Goal: Task Accomplishment & Management: Manage account settings

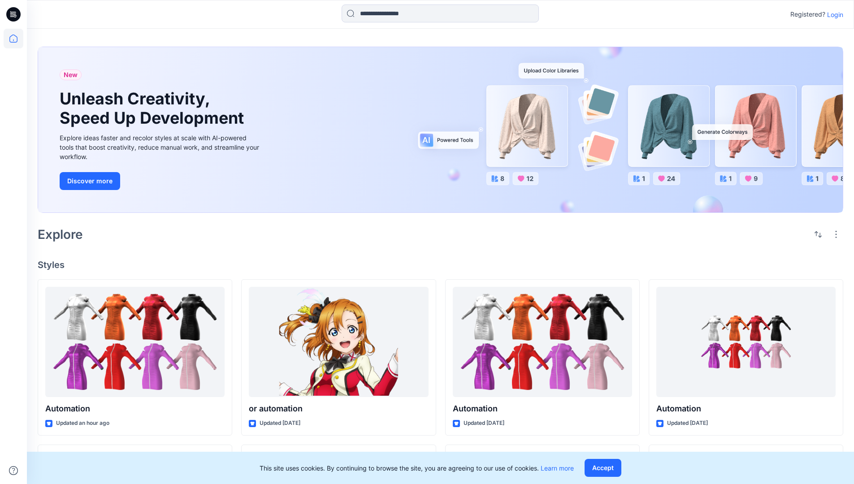
click at [832, 14] on p "Login" at bounding box center [835, 14] width 16 height 9
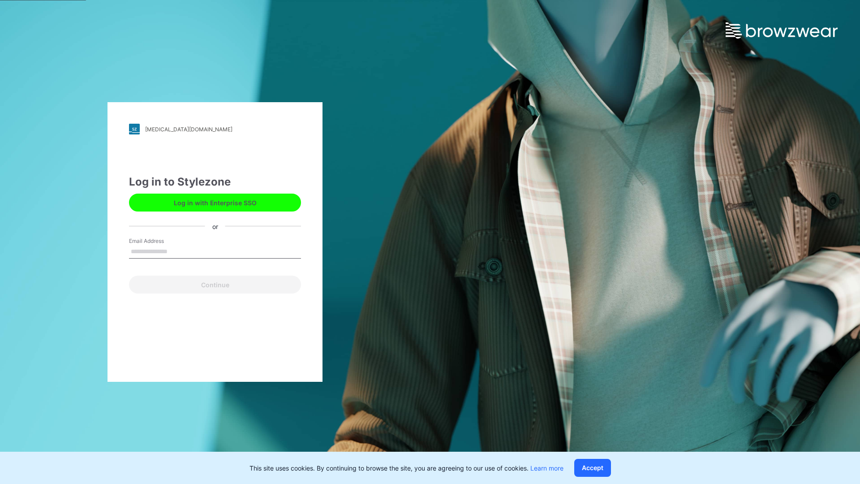
click at [177, 251] on input "Email Address" at bounding box center [215, 251] width 172 height 13
type input "**********"
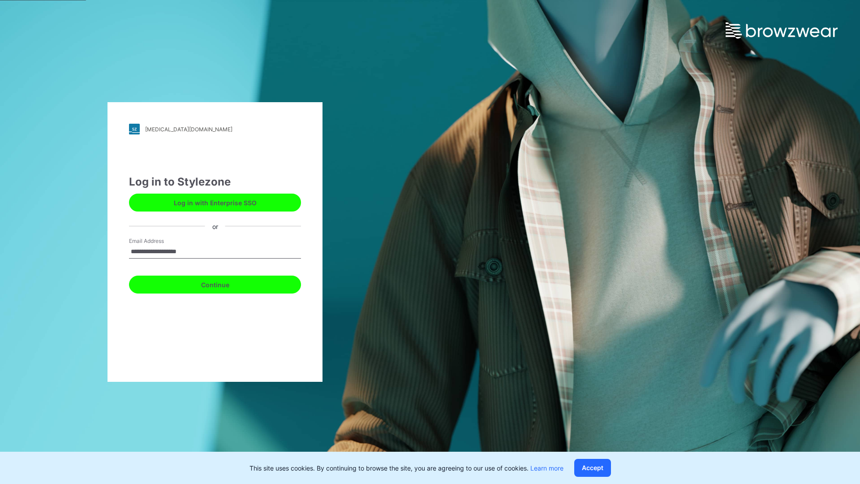
click at [225, 283] on button "Continue" at bounding box center [215, 285] width 172 height 18
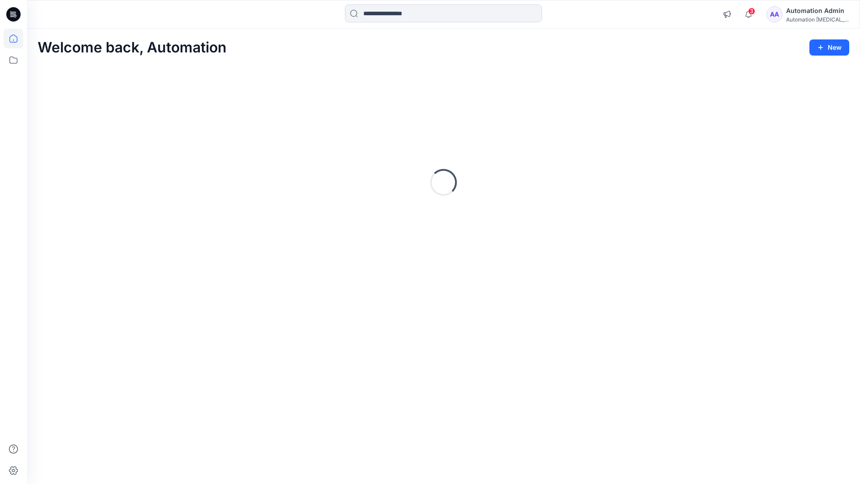
click at [17, 39] on icon at bounding box center [13, 38] width 8 height 8
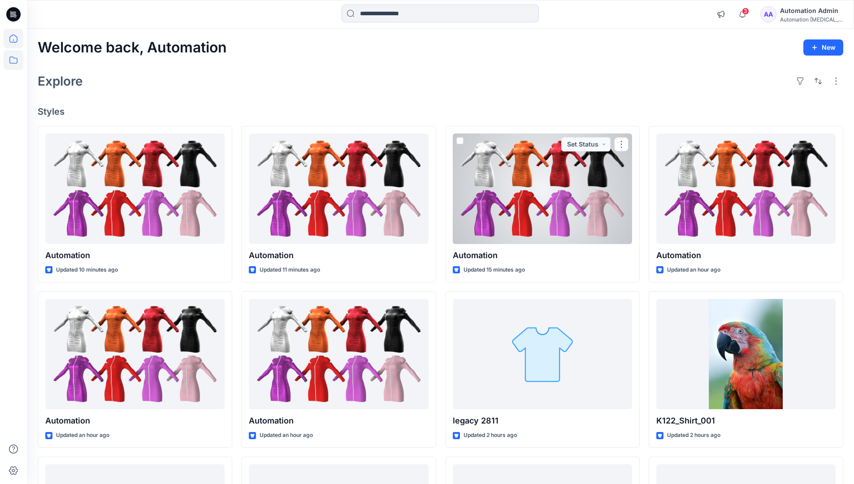
click at [13, 58] on icon at bounding box center [14, 60] width 20 height 20
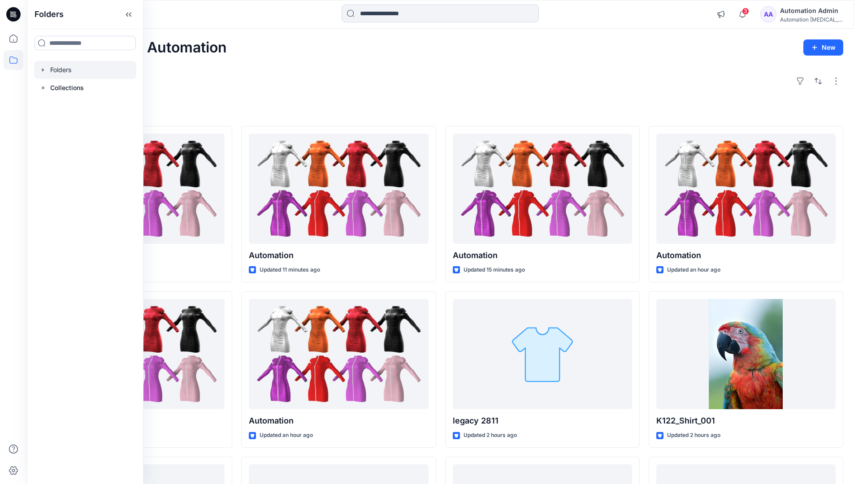
click at [73, 71] on div at bounding box center [85, 70] width 102 height 18
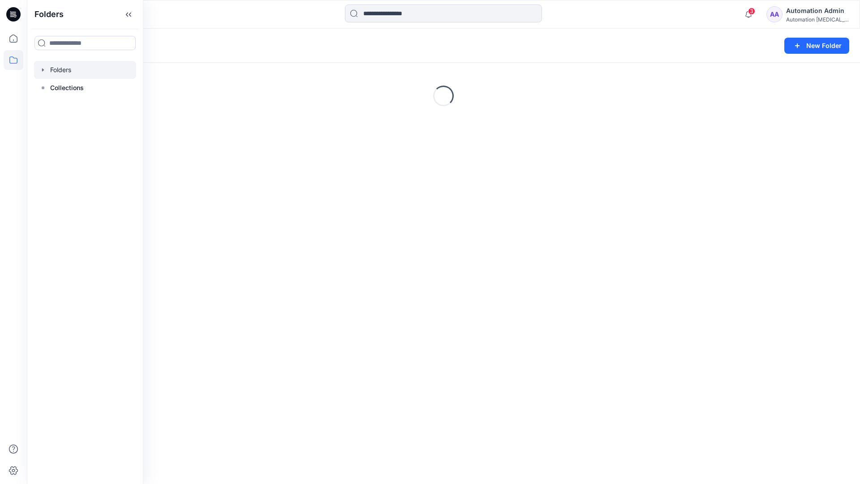
click at [750, 31] on div "Folders New Folder" at bounding box center [443, 46] width 833 height 34
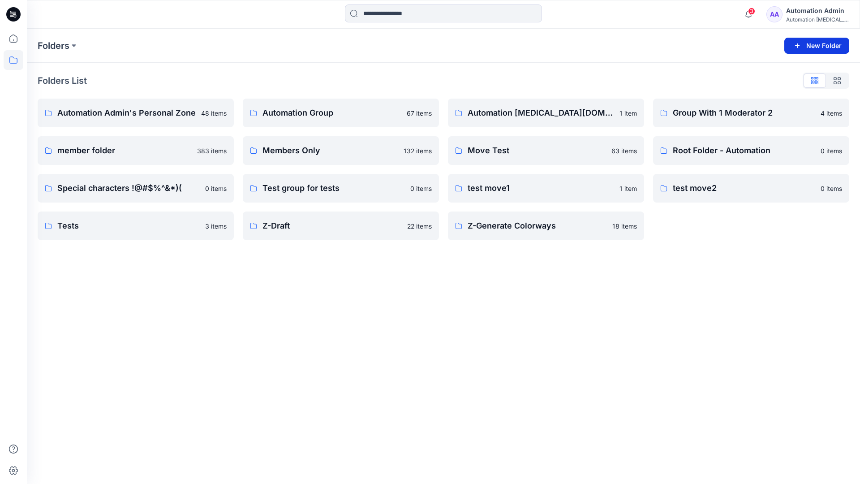
click at [806, 45] on button "New Folder" at bounding box center [817, 46] width 65 height 16
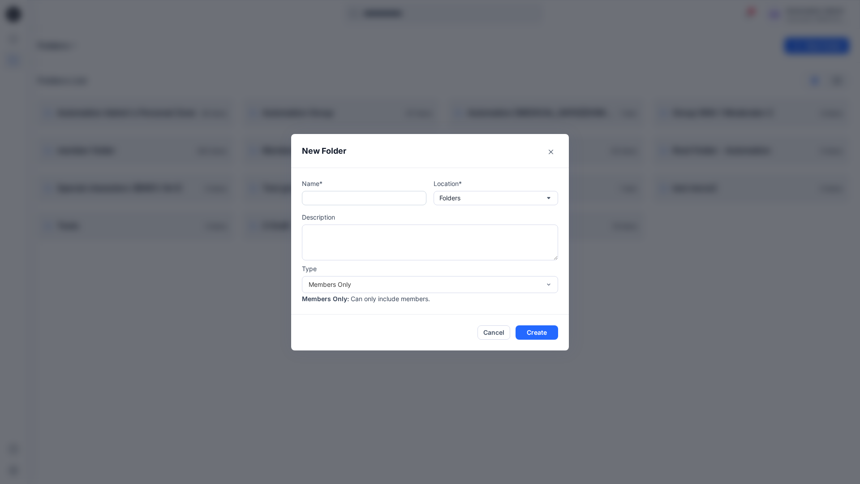
click at [351, 202] on input "text" at bounding box center [364, 198] width 125 height 14
type input "**********"
click at [530, 330] on button "Create" at bounding box center [537, 332] width 43 height 14
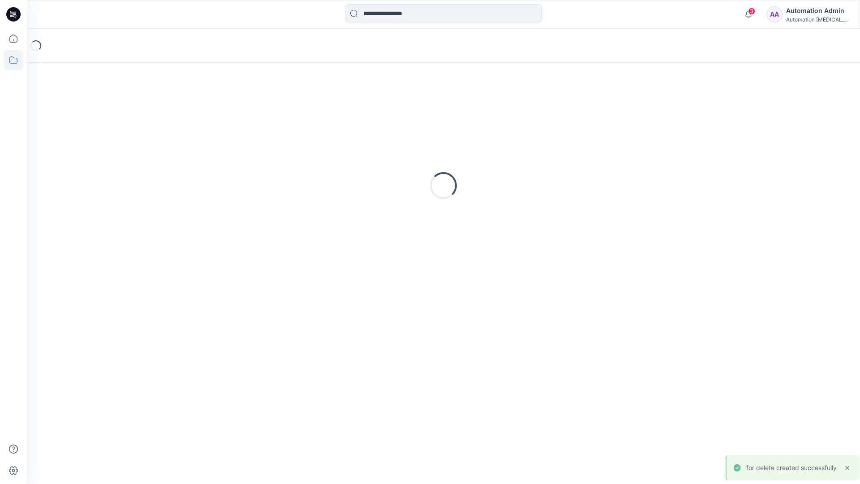
click at [15, 10] on icon at bounding box center [13, 14] width 14 height 14
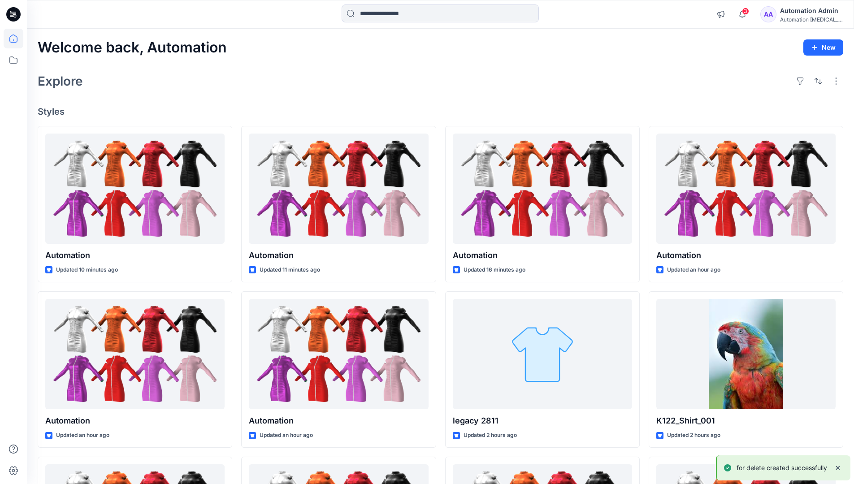
click at [809, 9] on div "Automation Admin" at bounding box center [811, 10] width 63 height 11
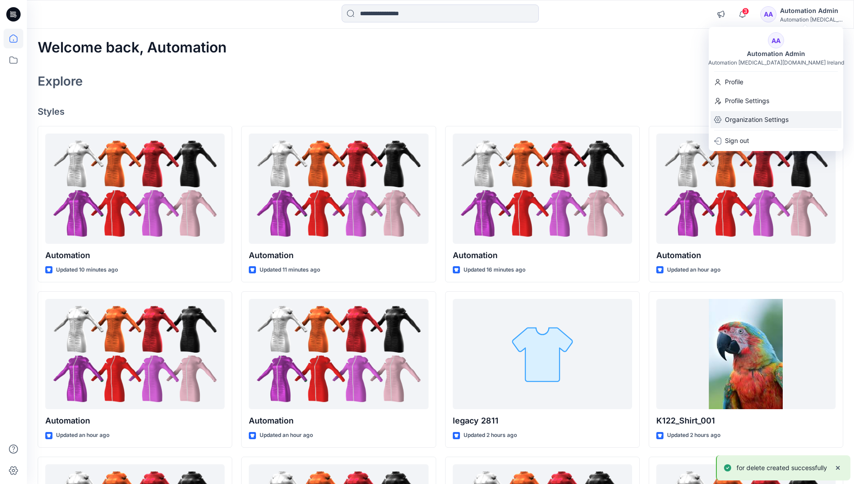
click at [777, 117] on p "Organization Settings" at bounding box center [756, 119] width 64 height 17
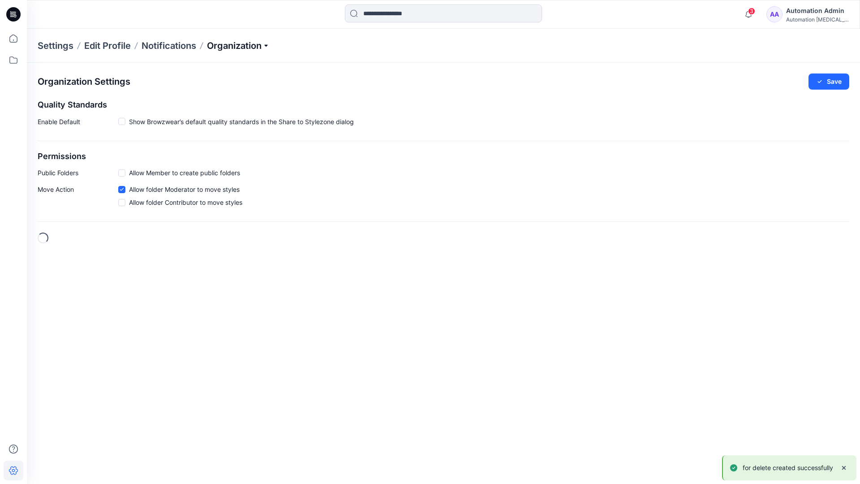
click at [256, 46] on p "Organization" at bounding box center [238, 45] width 63 height 13
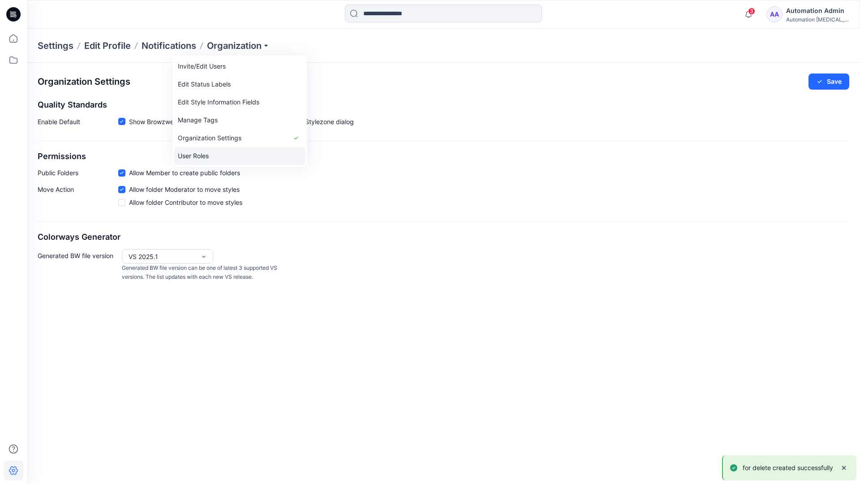
click at [230, 154] on link "User Roles" at bounding box center [239, 156] width 131 height 18
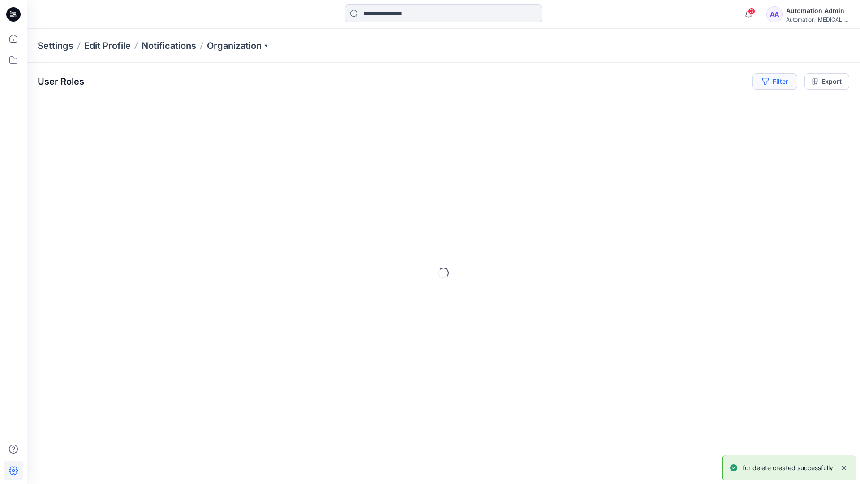
click at [764, 83] on icon "button" at bounding box center [765, 81] width 6 height 7
click at [622, 105] on div at bounding box center [639, 105] width 92 height 11
type input "**********"
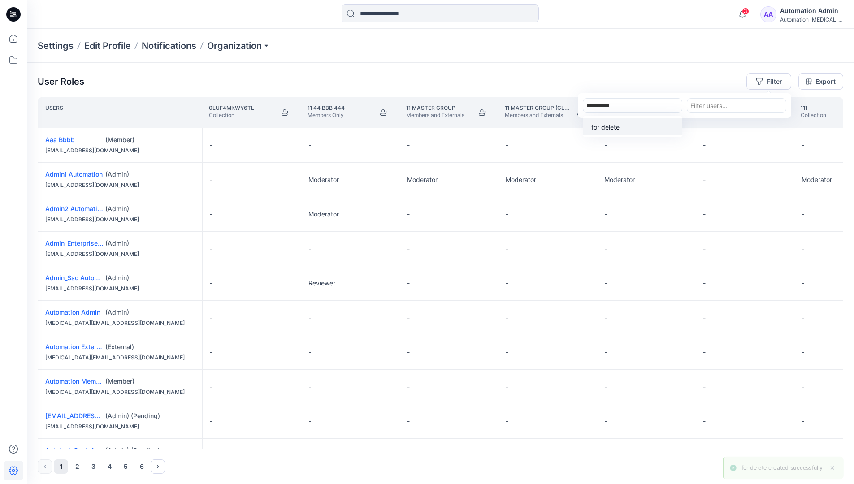
click at [608, 125] on p "for delete" at bounding box center [605, 126] width 28 height 9
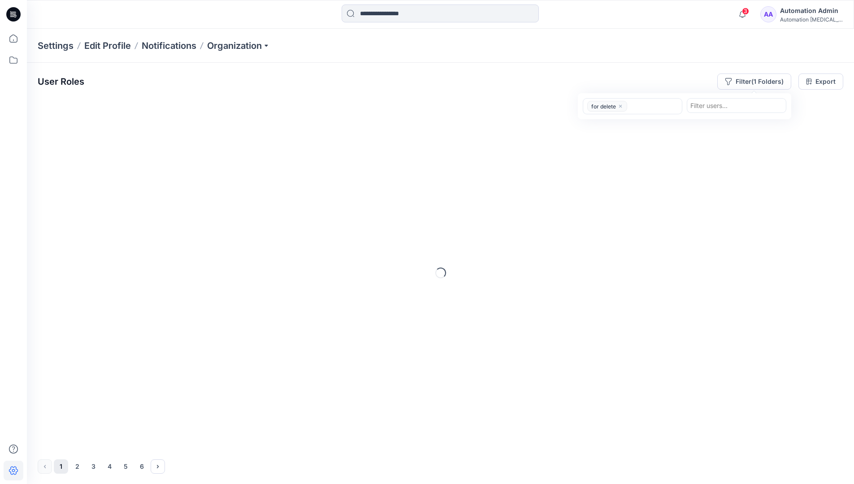
click at [660, 77] on div "User Roles Filter (1 Folders) option for delete, selected. for delete Filter us…" at bounding box center [440, 81] width 805 height 16
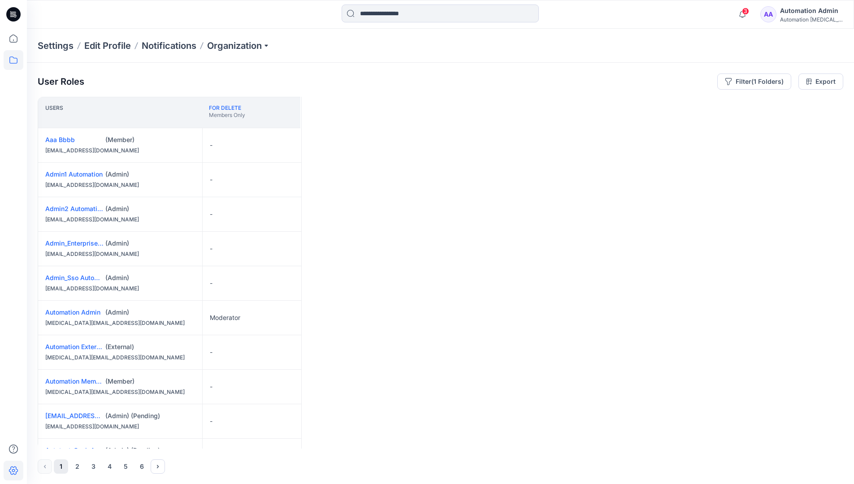
click at [17, 63] on icon at bounding box center [14, 60] width 20 height 20
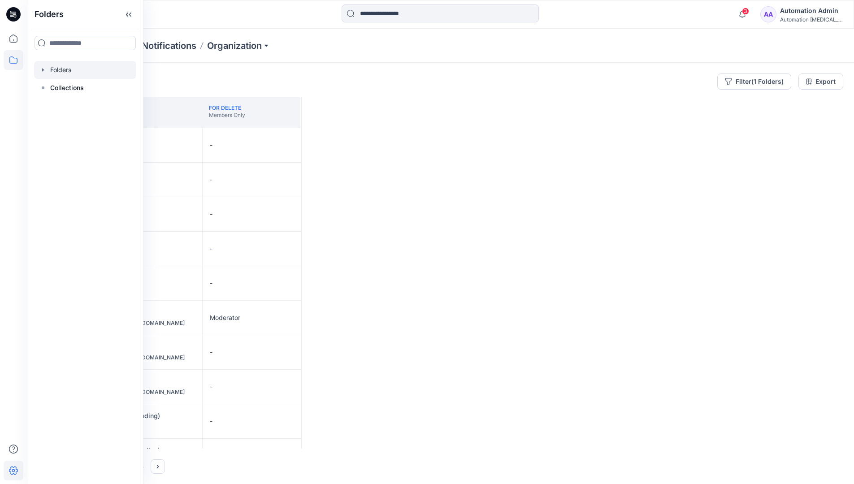
click at [67, 71] on div at bounding box center [85, 70] width 102 height 18
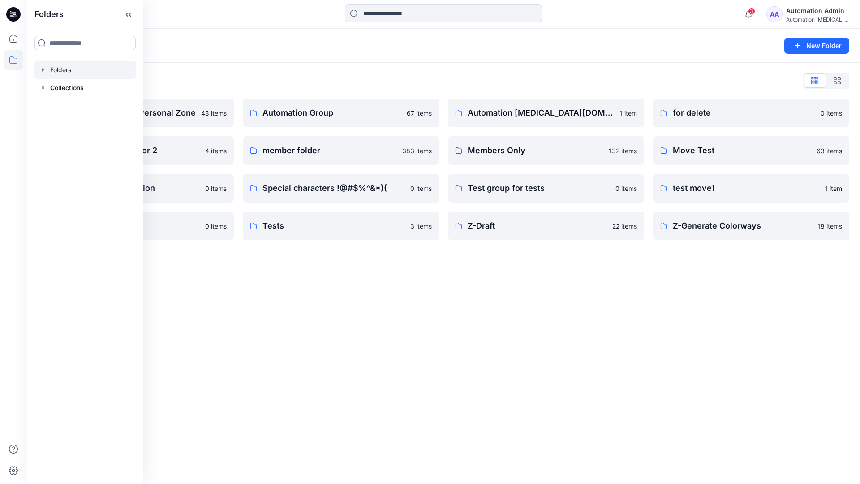
click at [549, 275] on div "Folders New Folder Folders List Automation Admin's Personal Zone 48 items Group…" at bounding box center [443, 256] width 833 height 455
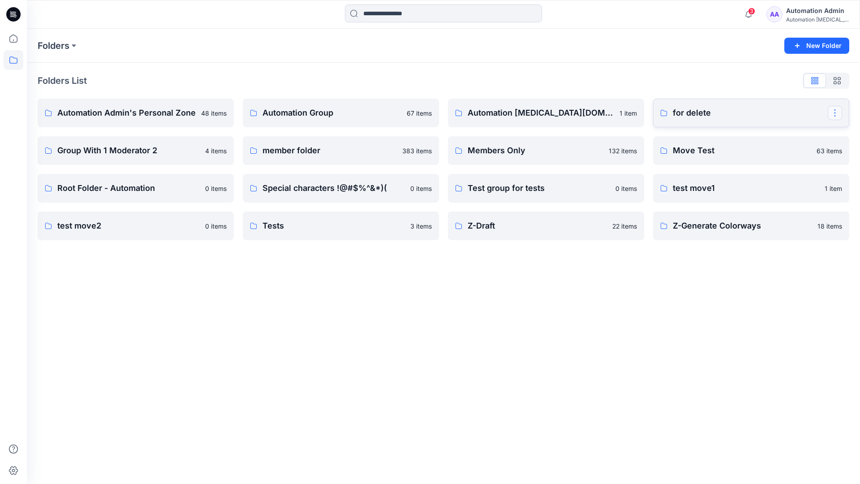
click at [835, 110] on button "button" at bounding box center [835, 113] width 14 height 14
click at [791, 183] on p "Delete Folder" at bounding box center [785, 187] width 51 height 9
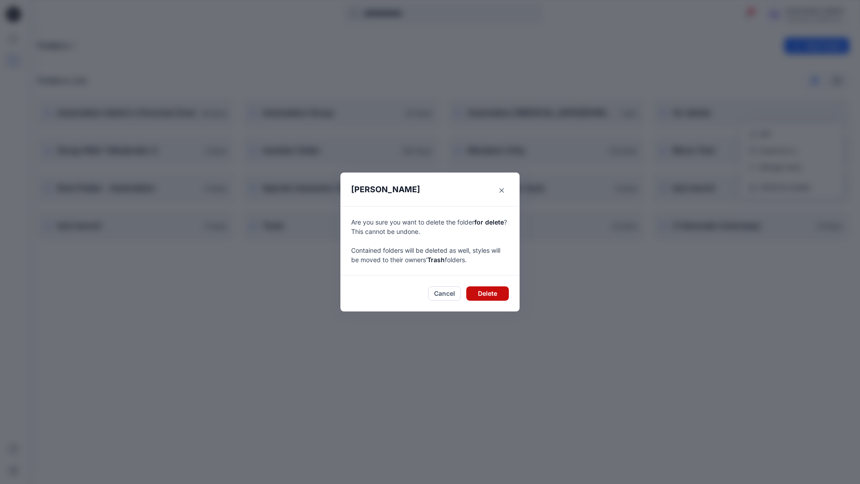
click at [500, 293] on button "Delete" at bounding box center [487, 293] width 43 height 14
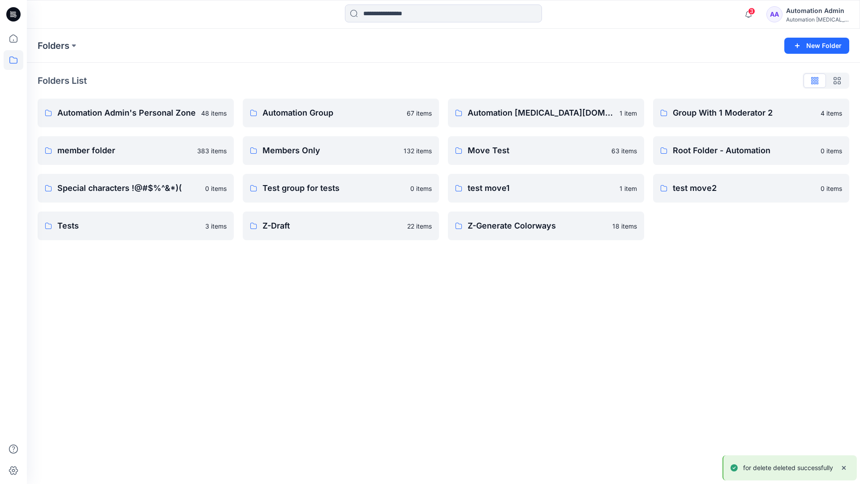
click at [798, 14] on div "Automation Admin" at bounding box center [817, 10] width 63 height 11
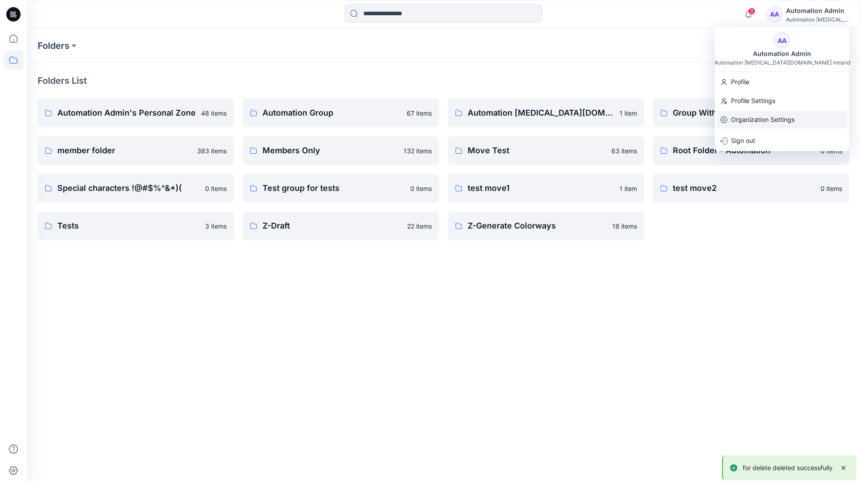
click at [777, 118] on p "Organization Settings" at bounding box center [763, 119] width 64 height 17
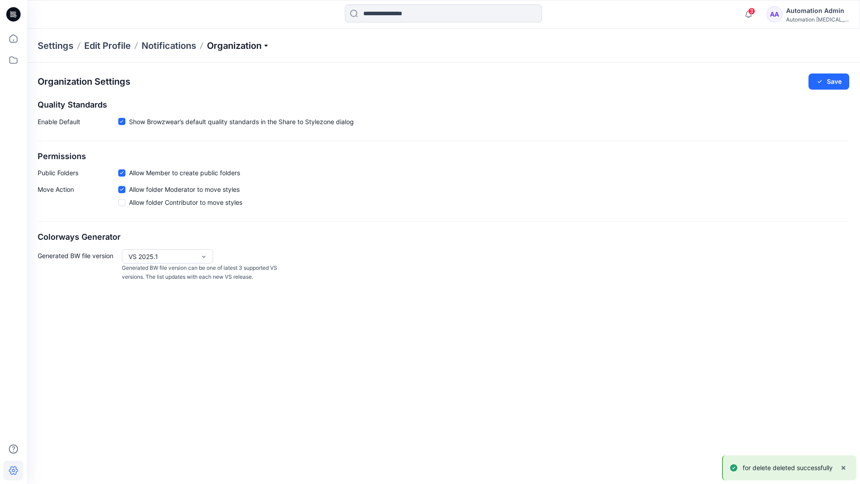
click at [262, 44] on p "Organization" at bounding box center [238, 45] width 63 height 13
click at [234, 157] on link "User Roles" at bounding box center [239, 156] width 131 height 18
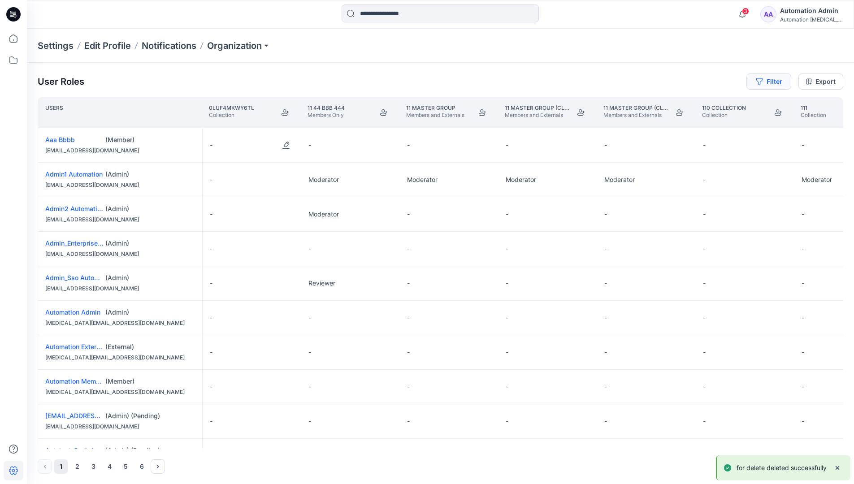
click at [765, 84] on button "Filter" at bounding box center [768, 81] width 45 height 16
click at [617, 102] on div at bounding box center [632, 105] width 92 height 11
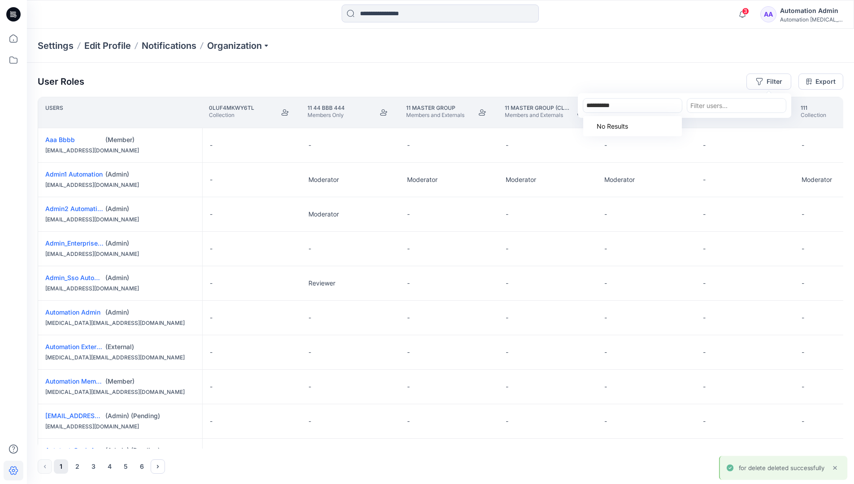
type input "**********"
click at [703, 59] on div "Settings Edit Profile Notifications Organization" at bounding box center [440, 46] width 827 height 34
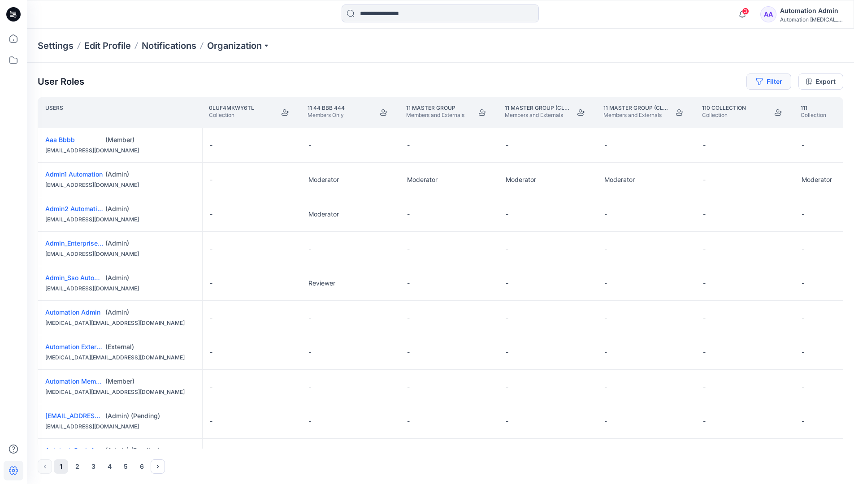
click at [777, 80] on button "Filter" at bounding box center [768, 81] width 45 height 16
click at [643, 103] on div at bounding box center [632, 105] width 92 height 11
type input "***"
click at [647, 123] on div "Loading..." at bounding box center [632, 126] width 99 height 20
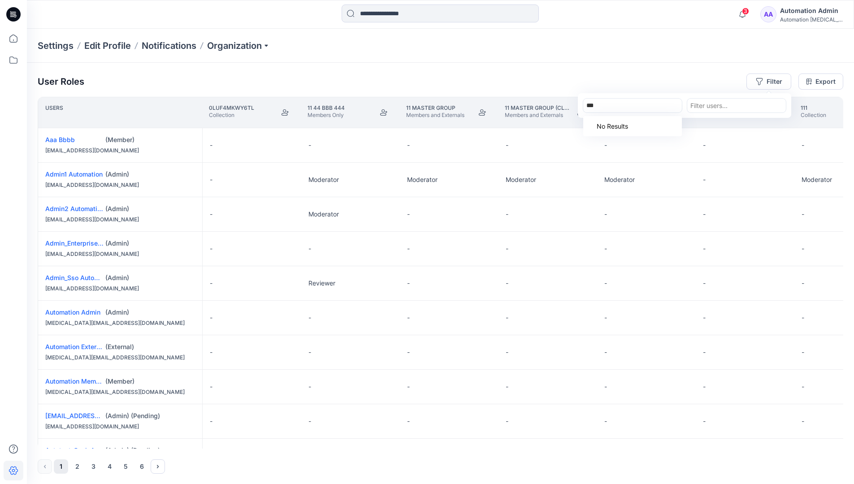
click at [648, 106] on div "***" at bounding box center [632, 105] width 92 height 11
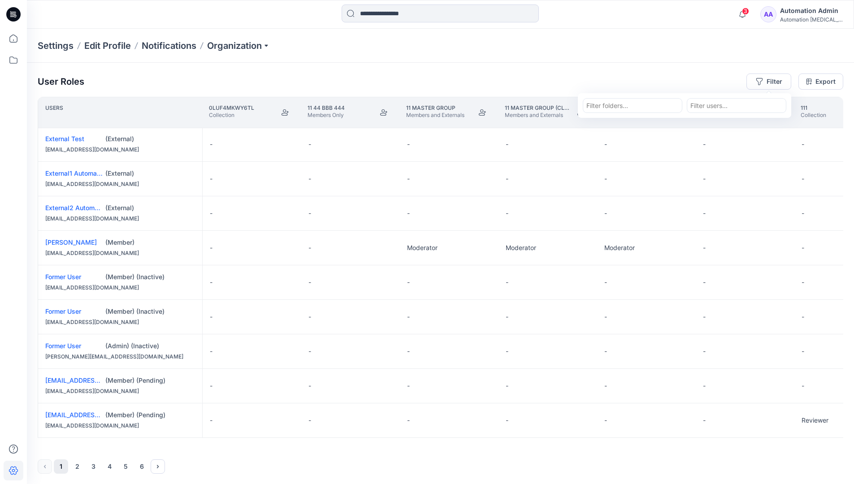
click at [829, 6] on div "Automation Admin" at bounding box center [811, 10] width 63 height 11
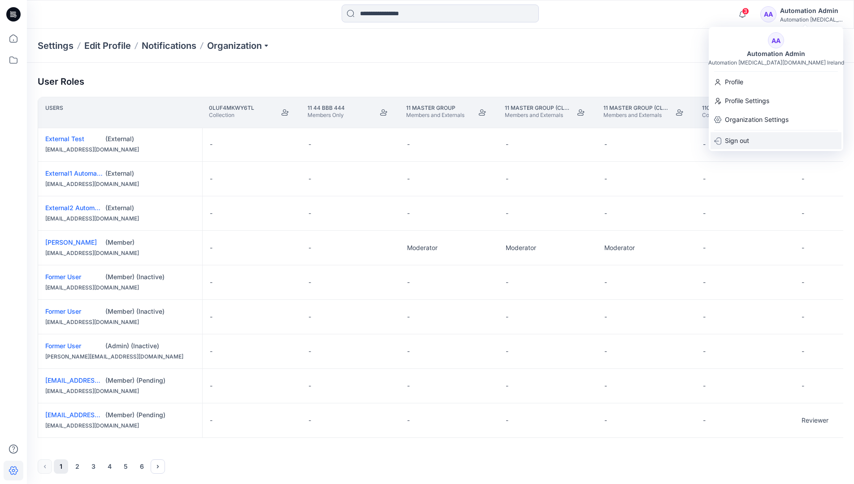
click at [759, 141] on div "Sign out" at bounding box center [775, 140] width 131 height 17
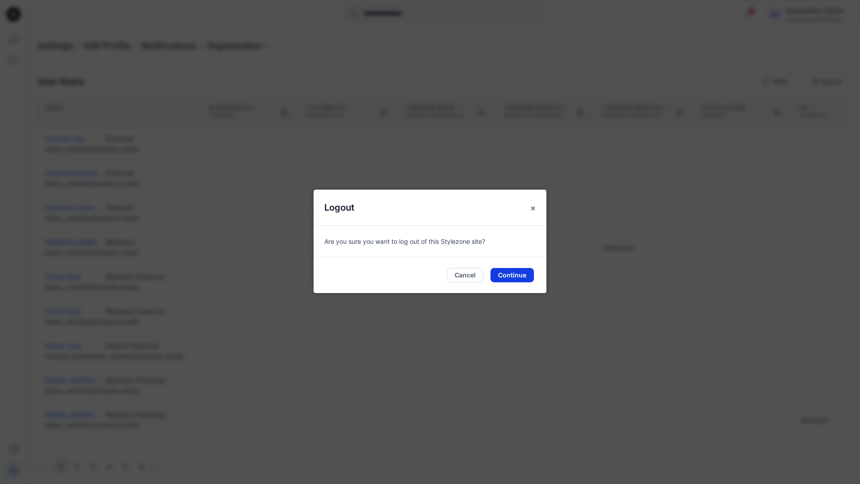
click at [528, 270] on button "Continue" at bounding box center [512, 275] width 43 height 14
